Goal: Task Accomplishment & Management: Complete application form

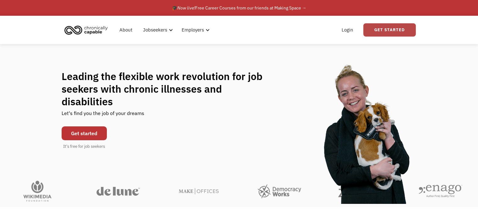
click at [376, 27] on link "Get Started" at bounding box center [390, 29] width 53 height 13
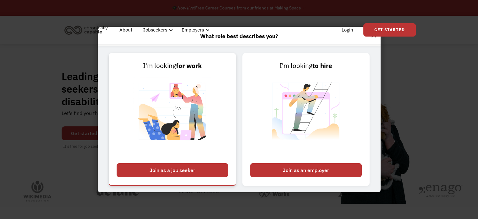
click at [189, 168] on div "Join as a job seeker" at bounding box center [173, 170] width 112 height 14
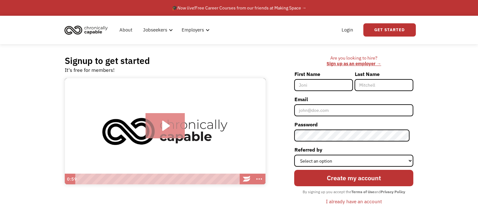
click at [173, 120] on icon "Play Video: Introducing Chronically Capable" at bounding box center [165, 125] width 39 height 25
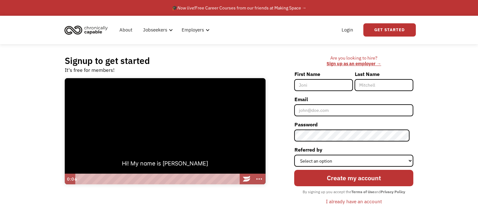
click at [215, 119] on div at bounding box center [165, 131] width 201 height 106
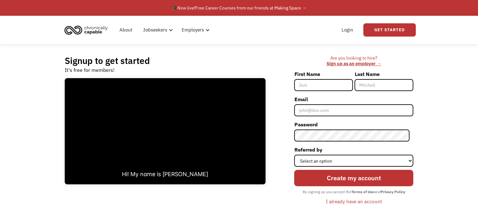
drag, startPoint x: 317, startPoint y: 75, endPoint x: 317, endPoint y: 81, distance: 6.0
click at [317, 76] on label "First Name" at bounding box center [323, 74] width 59 height 10
click at [317, 79] on input "First Name" at bounding box center [323, 85] width 59 height 12
drag, startPoint x: 317, startPoint y: 81, endPoint x: 321, endPoint y: 81, distance: 3.8
click at [317, 81] on input "First Name" at bounding box center [323, 85] width 59 height 12
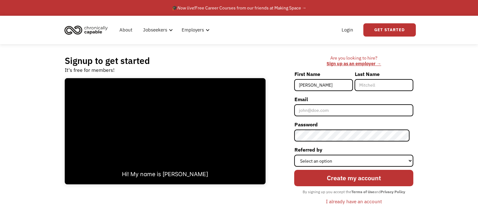
type input "Peter"
type input "Soderlund"
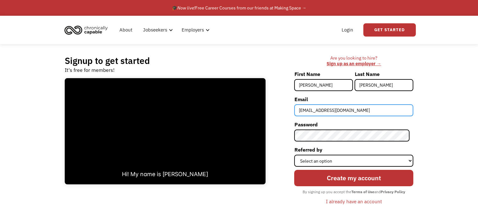
type input "peterjsoderlund@gmail.com"
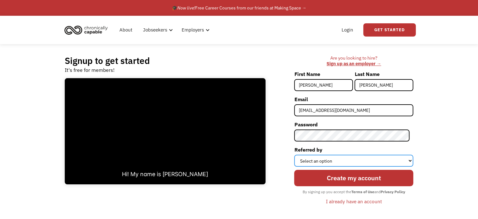
click at [348, 162] on select "Select an option Instagram Facebook Twitter Search Engine News Article Word of …" at bounding box center [353, 160] width 119 height 12
select select "Search Engine"
click at [298, 154] on select "Select an option Instagram Facebook Twitter Search Engine News Article Word of …" at bounding box center [353, 160] width 119 height 12
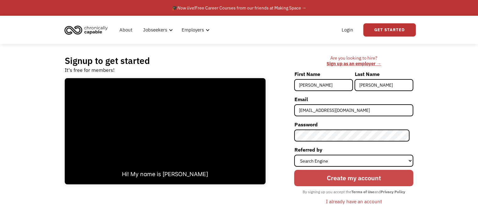
click at [347, 174] on input "Create my account" at bounding box center [353, 177] width 119 height 16
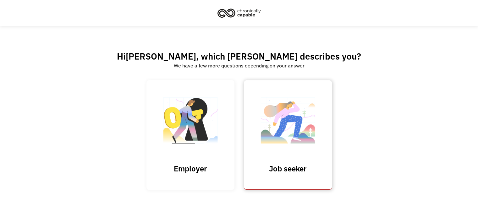
click at [299, 114] on img at bounding box center [288, 123] width 63 height 61
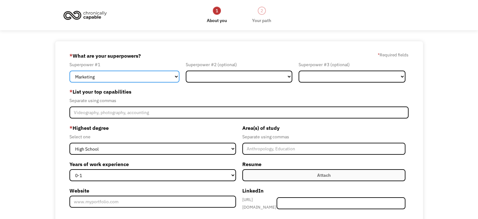
click at [135, 79] on select "Marketing Human Resources Finance Technology Operations Sales Industrial & Manu…" at bounding box center [124, 76] width 110 height 12
select select "Science & Education"
click at [69, 70] on select "Marketing Human Resources Finance Technology Operations Sales Industrial & Manu…" at bounding box center [124, 76] width 110 height 12
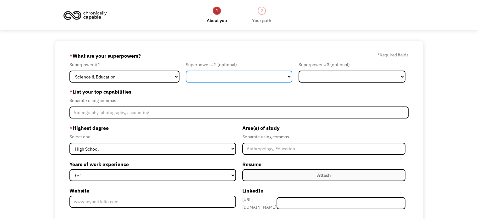
click at [220, 80] on select "Marketing Human Resources Finance Technology Operations Sales Industrial & Manu…" at bounding box center [239, 76] width 107 height 12
drag, startPoint x: 153, startPoint y: 94, endPoint x: 150, endPoint y: 98, distance: 5.4
click at [153, 94] on label "* List your top capabilities" at bounding box center [238, 91] width 339 height 10
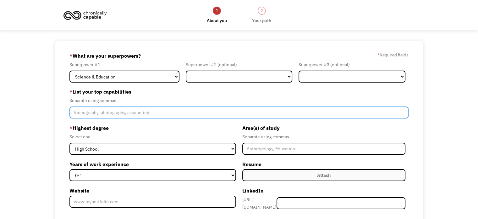
click at [148, 110] on input "Member-Create-Step1" at bounding box center [238, 112] width 339 height 12
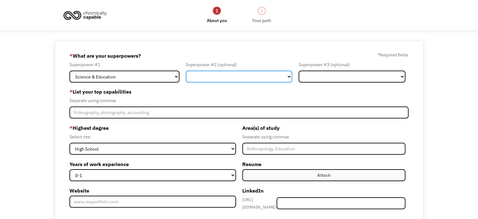
click at [255, 75] on select "Marketing Human Resources Finance Technology Operations Sales Industrial & Manu…" at bounding box center [239, 76] width 107 height 12
click at [186, 70] on select "Marketing Human Resources Finance Technology Operations Sales Industrial & Manu…" at bounding box center [239, 76] width 107 height 12
click at [341, 64] on div "Superpower #3 (optional)" at bounding box center [352, 65] width 107 height 8
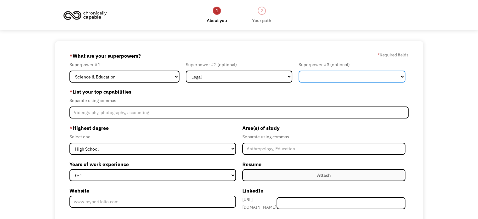
click at [337, 76] on select "Marketing Human Resources Finance Technology Operations Sales Industrial & Manu…" at bounding box center [352, 76] width 107 height 12
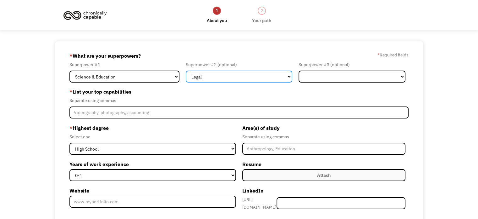
click at [231, 73] on select "Marketing Human Resources Finance Technology Operations Sales Industrial & Manu…" at bounding box center [239, 76] width 107 height 12
select select "Administration"
click at [186, 70] on select "Marketing Human Resources Finance Technology Operations Sales Industrial & Manu…" at bounding box center [239, 76] width 107 height 12
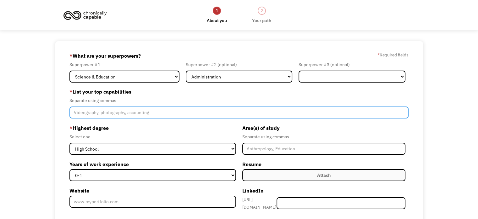
click at [139, 112] on input "Member-Create-Step1" at bounding box center [238, 112] width 339 height 12
click at [172, 113] on input "Member-Create-Step1" at bounding box center [238, 112] width 339 height 12
type input "F"
type input "Fast Typing Capabilities, Pattern Recognition, Quick Learner"
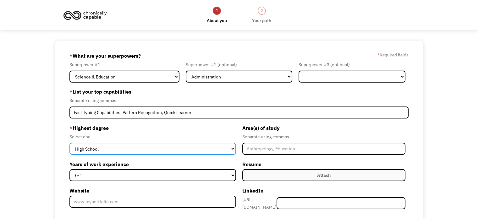
click at [141, 148] on select "High School Associates Bachelors Master's PhD" at bounding box center [152, 148] width 166 height 12
select select "bachelors"
click at [69, 142] on select "High School Associates Bachelors Master's PhD" at bounding box center [152, 148] width 166 height 12
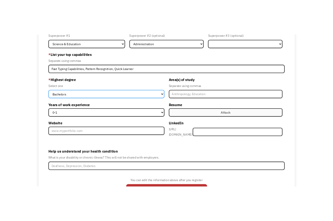
scroll to position [63, 0]
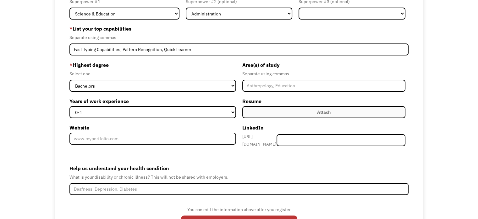
click at [268, 79] on div "Area(s) of study Separate using commas" at bounding box center [323, 76] width 163 height 32
click at [248, 95] on div "Area(s) of study Separate using commas Resume Attach Uploading... fileuploaded.…" at bounding box center [323, 106] width 169 height 92
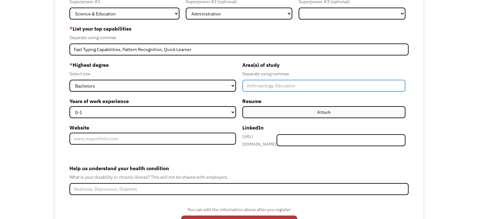
click at [255, 84] on input "Member-Create-Step1" at bounding box center [323, 86] width 163 height 12
type input "Classics"
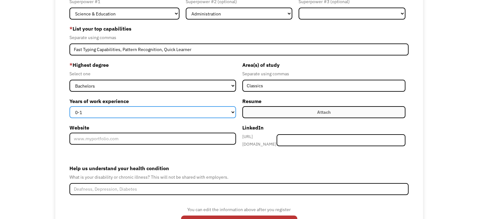
click at [141, 115] on select "0-1 2-4 5-10 11-15 15+" at bounding box center [152, 112] width 166 height 12
select select "2-4"
click at [69, 106] on select "0-1 2-4 5-10 11-15 15+" at bounding box center [152, 112] width 166 height 12
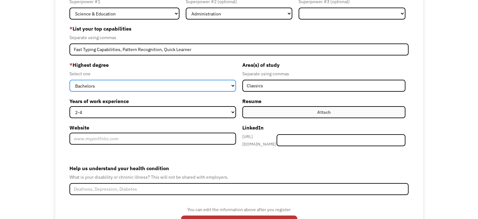
click at [108, 86] on select "High School Associates Bachelors Master's PhD" at bounding box center [152, 86] width 166 height 12
drag, startPoint x: 107, startPoint y: 86, endPoint x: 108, endPoint y: 90, distance: 3.6
click at [107, 88] on select "High School Associates Bachelors Master's PhD" at bounding box center [152, 86] width 166 height 12
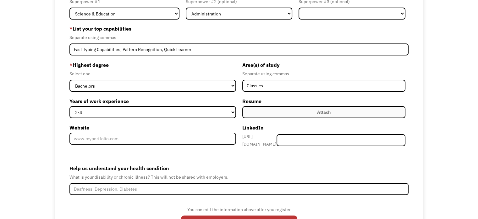
click at [394, 70] on div "Separate using commas" at bounding box center [323, 74] width 163 height 8
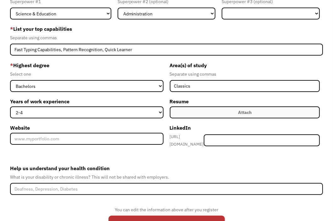
click at [235, 115] on label "Attach" at bounding box center [245, 113] width 150 height 12
click at [238, 112] on div "Attach" at bounding box center [245, 113] width 14 height 8
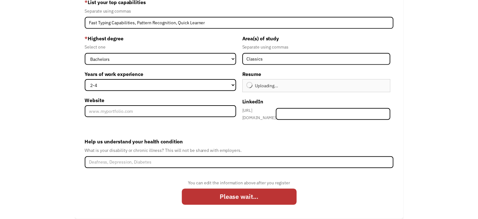
scroll to position [97, 0]
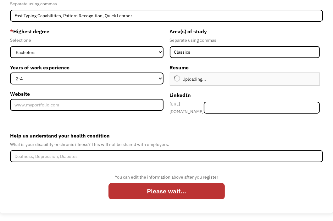
type input "Continue"
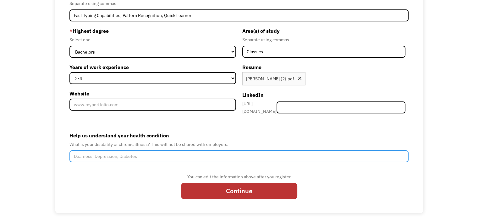
click at [115, 150] on input "Help us understand your health condition" at bounding box center [238, 156] width 339 height 12
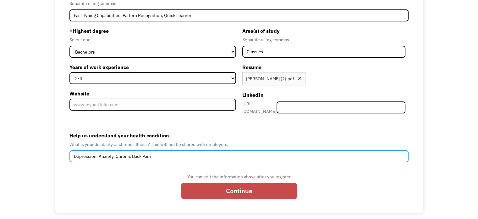
type input "Depression, Anxiety, Chronic Back Pain"
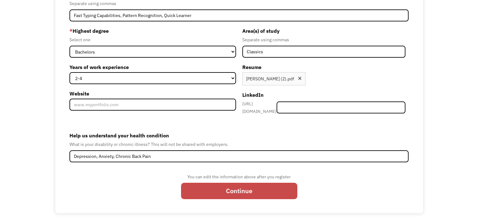
click at [204, 185] on input "Continue" at bounding box center [239, 190] width 116 height 16
type input "Please wait..."
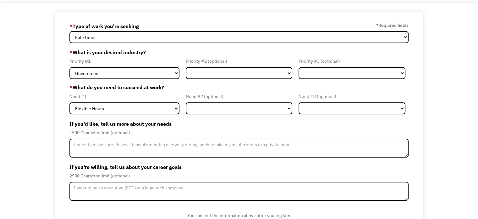
scroll to position [31, 0]
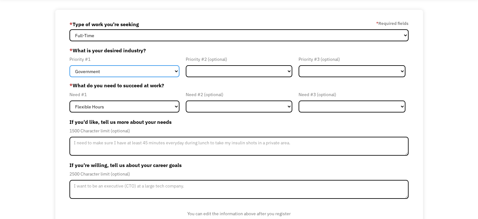
click at [155, 70] on select "Government Finance & Insurance Health & Social Care Tech & Engineering Creative…" at bounding box center [124, 71] width 110 height 12
select select "Education"
click at [69, 65] on select "Government Finance & Insurance Health & Social Care Tech & Engineering Creative…" at bounding box center [124, 71] width 110 height 12
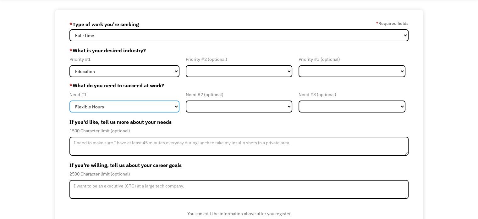
click at [125, 108] on select "Flexible Hours Remote Work Service Animal On-site Accommodations Visual Support…" at bounding box center [124, 106] width 110 height 12
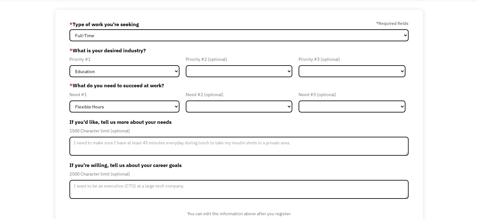
click at [134, 86] on label "* What do you need to succeed at work?" at bounding box center [238, 85] width 339 height 8
click at [96, 116] on form "68c9f7c4c82cff083b0e3241 peterjsoderlund@gmail.com Peter Soderlund * Type of wo…" at bounding box center [238, 129] width 339 height 221
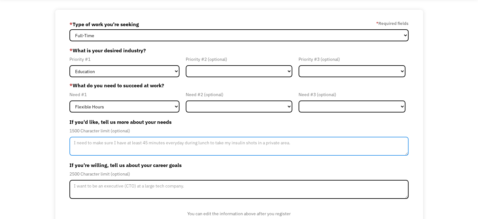
click at [125, 147] on textarea "Member-Update-Form-Step2" at bounding box center [238, 145] width 339 height 19
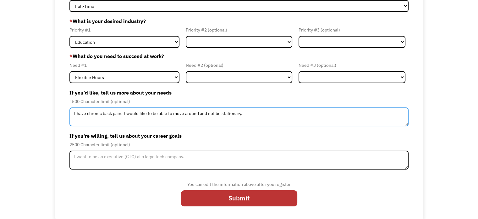
scroll to position [61, 0]
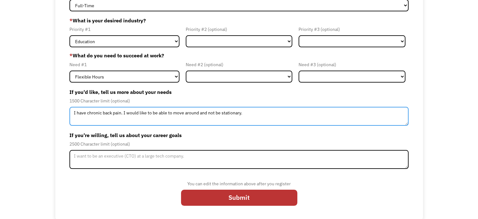
type textarea "I have chronic back pain. I would like to be able to move around and not be sta…"
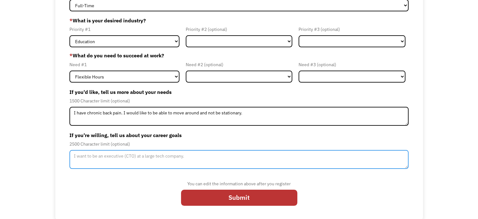
click at [183, 157] on textarea "Member-Update-Form-Step2" at bounding box center [238, 159] width 339 height 19
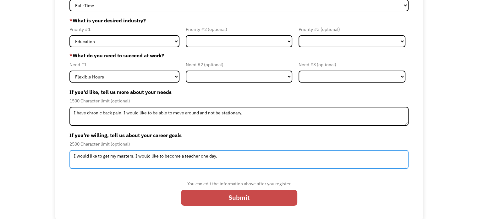
type textarea "I would like to get my masters. I would like to become a teacher one day."
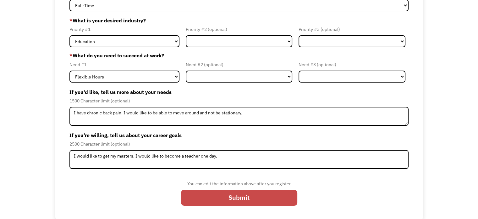
click at [221, 198] on input "Submit" at bounding box center [239, 197] width 116 height 16
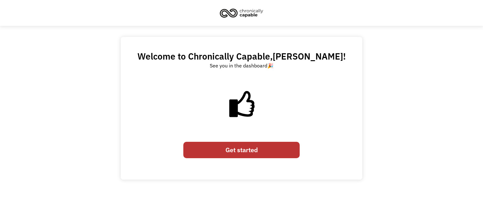
click at [255, 149] on link "Get started" at bounding box center [241, 150] width 116 height 16
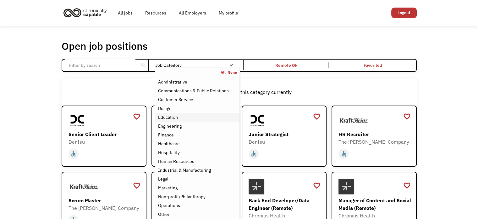
click at [174, 115] on div "Education" at bounding box center [168, 117] width 20 height 8
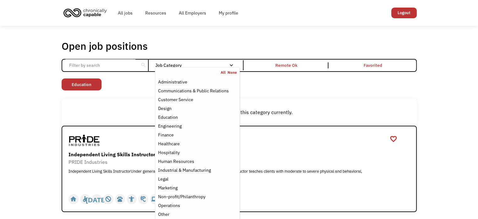
click at [306, 91] on div "Non-profit/Philanthropy Other Transportation Technology Science Sales Operation…" at bounding box center [239, 85] width 355 height 14
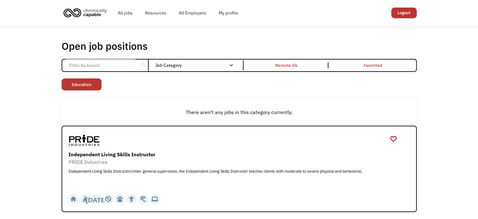
click at [168, 64] on div "Job Category" at bounding box center [197, 65] width 85 height 4
click at [206, 29] on div "Open job positions You have X liked items Search search Filter by category Admi…" at bounding box center [239, 125] width 478 height 199
click at [283, 81] on div "Non-profit/Philanthropy Other Transportation Technology Science Sales Operation…" at bounding box center [239, 85] width 355 height 14
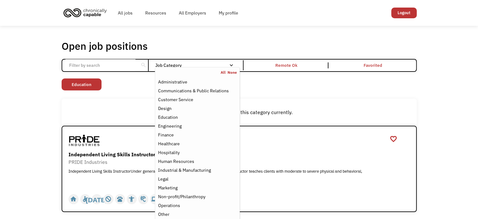
click at [180, 68] on nav "All None Administrative Communications & Public Relations Customer Service Desi…" at bounding box center [197, 161] width 85 height 189
click at [220, 72] on div "All None" at bounding box center [197, 72] width 84 height 5
click at [222, 72] on link "All" at bounding box center [224, 72] width 7 height 5
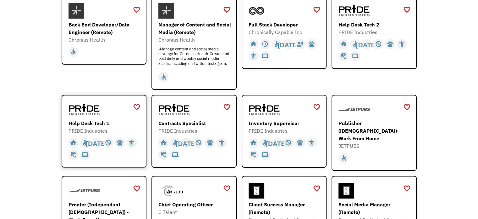
scroll to position [157, 0]
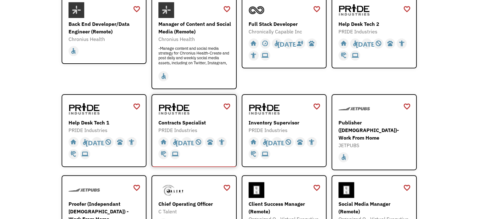
click at [174, 121] on div "Contracts Specialist" at bounding box center [194, 123] width 73 height 8
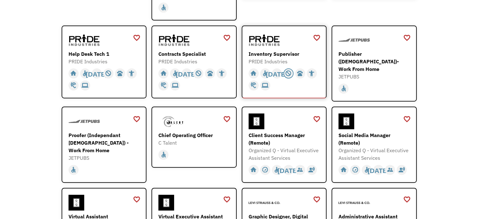
scroll to position [227, 0]
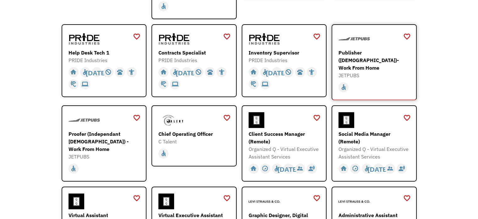
click at [378, 79] on div "home slow_motion_video accessible today not_interested supervisor_account recor…" at bounding box center [375, 86] width 73 height 14
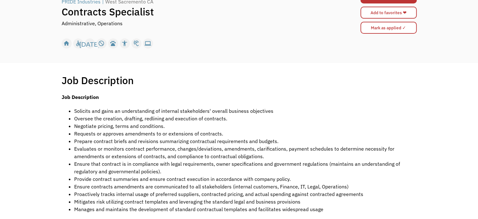
scroll to position [63, 0]
